Goal: Find specific page/section: Find specific page/section

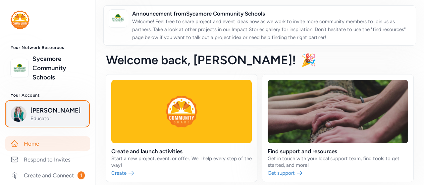
click at [54, 120] on span "Educator" at bounding box center [57, 118] width 54 height 7
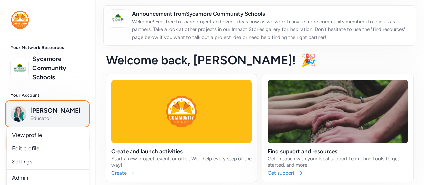
click at [19, 112] on img "button" at bounding box center [19, 114] width 16 height 16
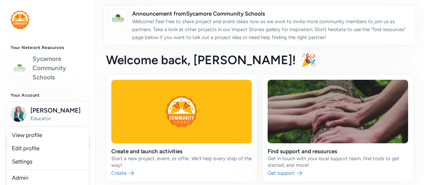
click at [22, 61] on img at bounding box center [19, 68] width 15 height 15
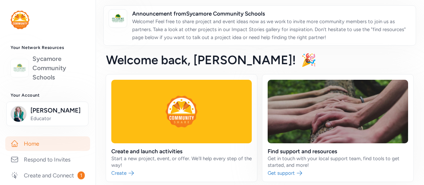
click at [40, 66] on link "Sycamore Community Schools" at bounding box center [58, 68] width 52 height 28
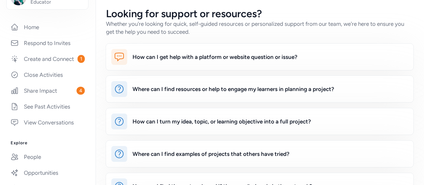
scroll to position [59, 0]
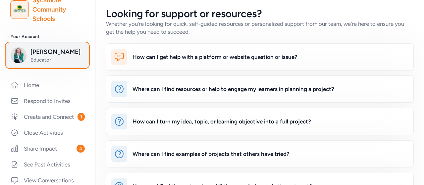
click at [60, 50] on span "[PERSON_NAME]" at bounding box center [57, 51] width 54 height 9
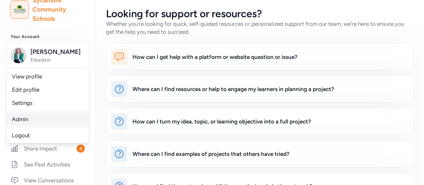
click at [31, 122] on link "Admin" at bounding box center [48, 119] width 82 height 13
